Goal: Task Accomplishment & Management: Use online tool/utility

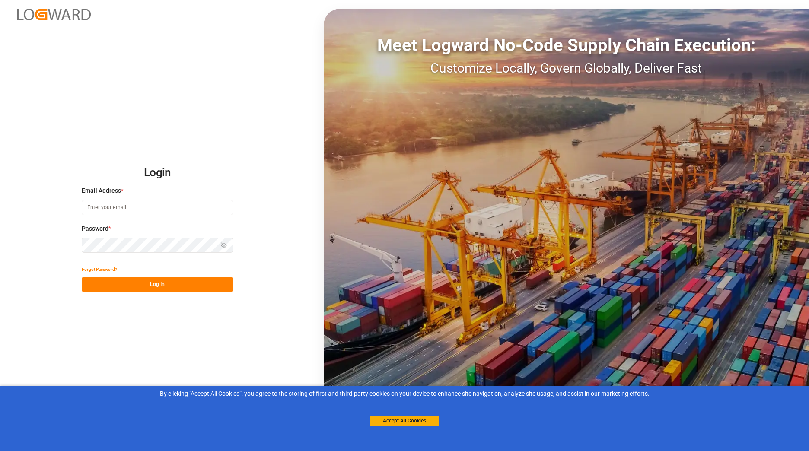
type input "[EMAIL_ADDRESS][DOMAIN_NAME]"
click at [176, 285] on button "Log In" at bounding box center [157, 284] width 151 height 15
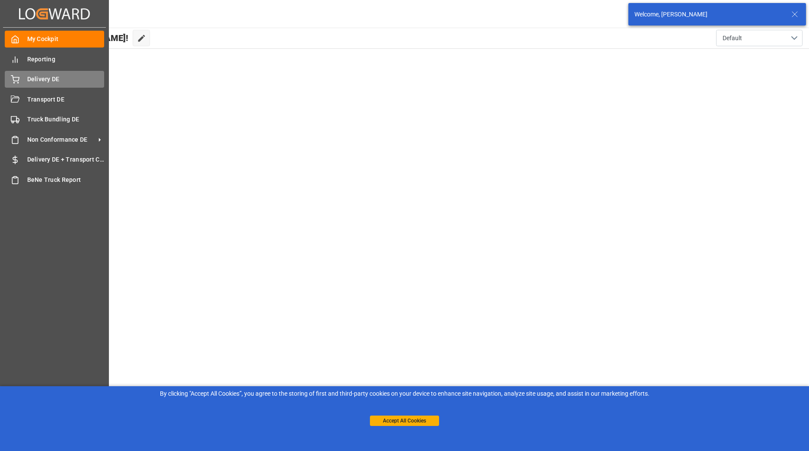
click at [16, 81] on icon at bounding box center [15, 79] width 8 height 6
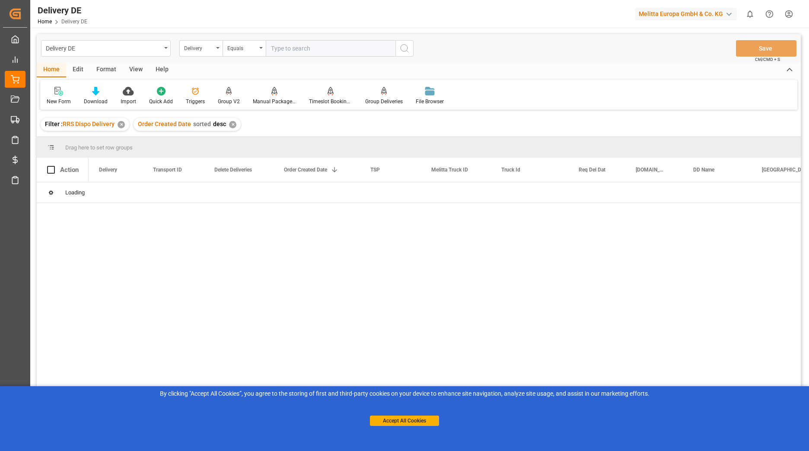
click at [297, 49] on input "text" at bounding box center [331, 48] width 130 height 16
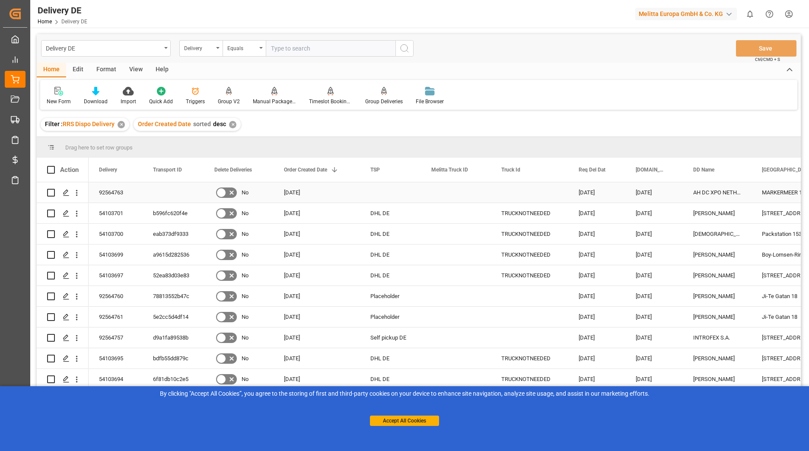
click at [51, 190] on input "Press Space to toggle row selection (unchecked)" at bounding box center [51, 193] width 8 height 8
checkbox input "true"
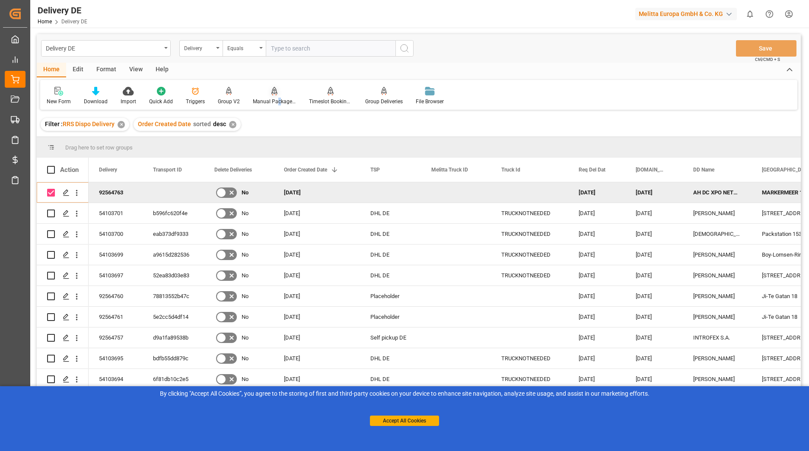
click at [276, 96] on div "Manual Package TypeDetermination" at bounding box center [274, 95] width 56 height 19
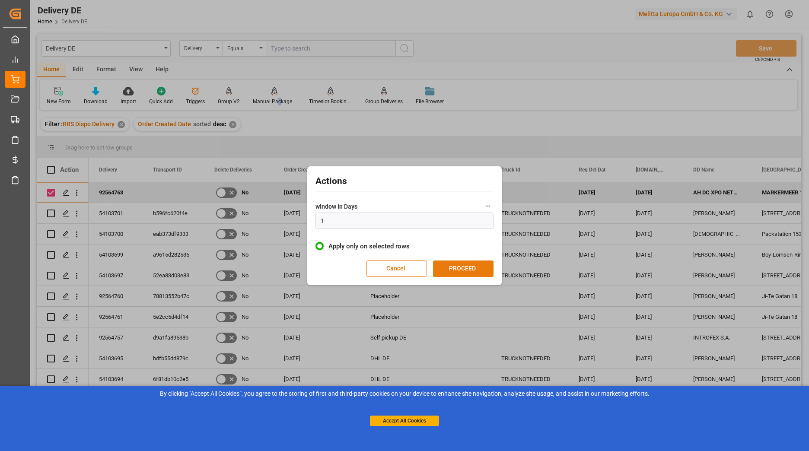
click at [455, 271] on button "PROCEED" at bounding box center [463, 268] width 60 height 16
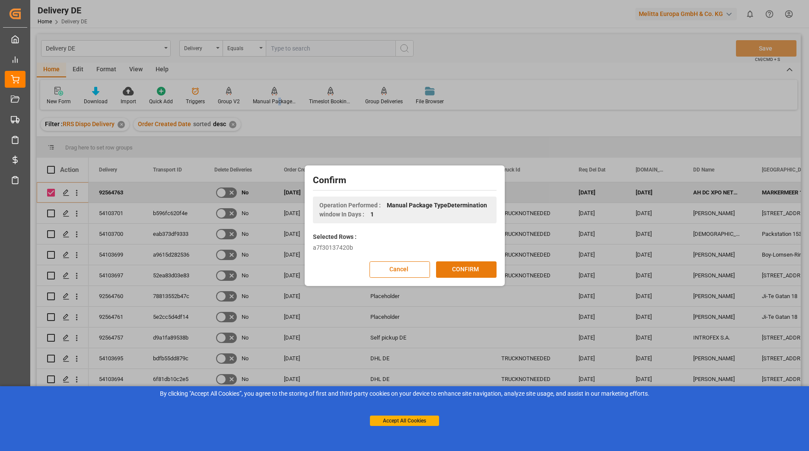
click at [450, 269] on button "CONFIRM" at bounding box center [466, 269] width 60 height 16
